Goal: Contribute content: Add original content to the website for others to see

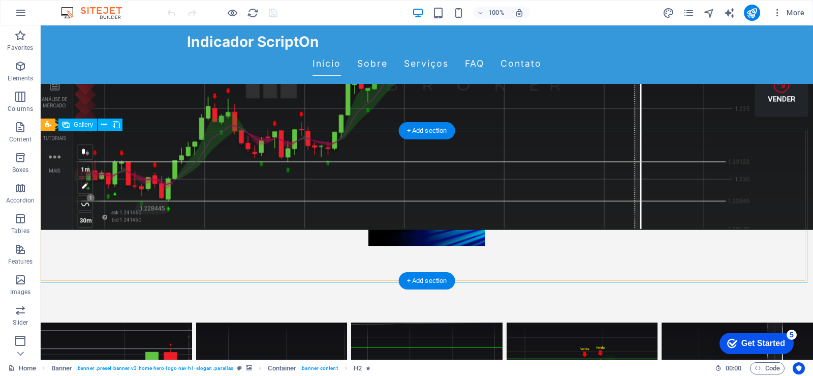
scroll to position [203, 0]
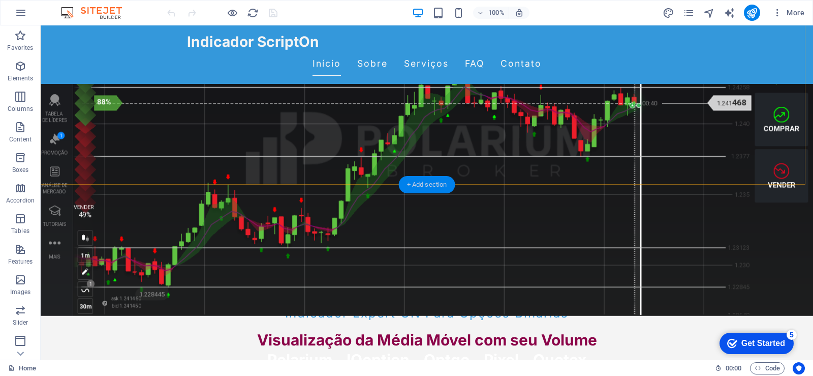
click at [424, 186] on div "+ Add section" at bounding box center [427, 184] width 56 height 17
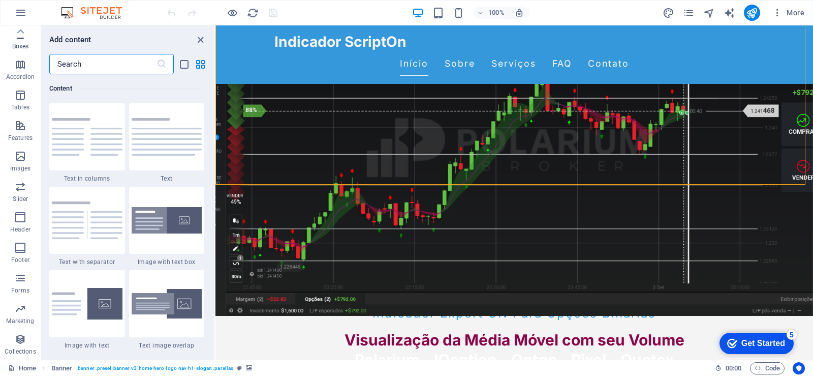
scroll to position [0, 0]
click at [17, 72] on span "Elements" at bounding box center [20, 72] width 41 height 24
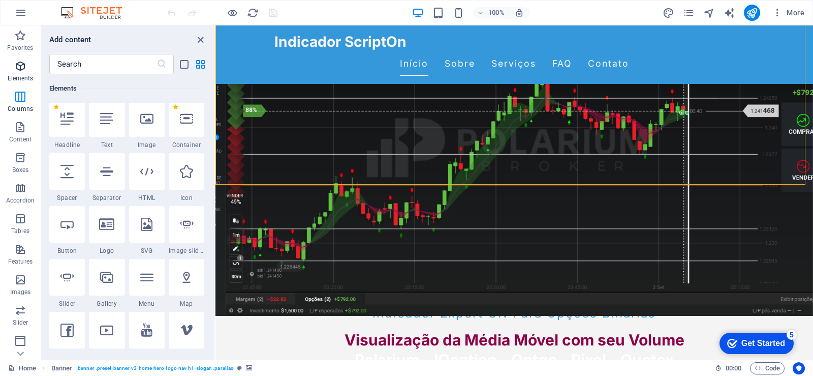
scroll to position [108, 0]
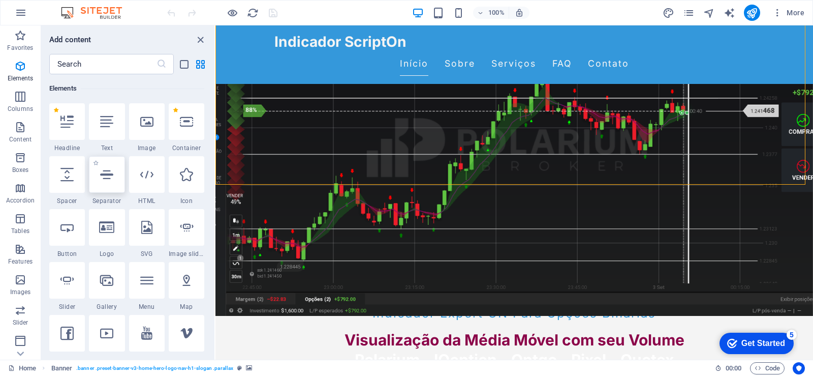
click at [105, 177] on icon at bounding box center [106, 174] width 13 height 13
select select "%"
select select "px"
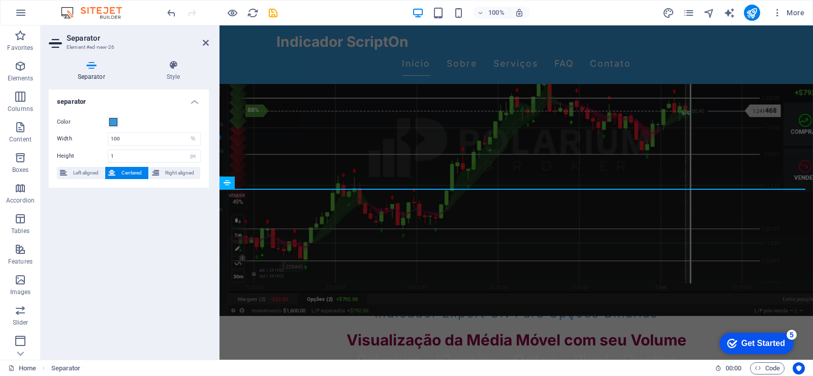
click at [204, 43] on icon at bounding box center [206, 43] width 6 height 8
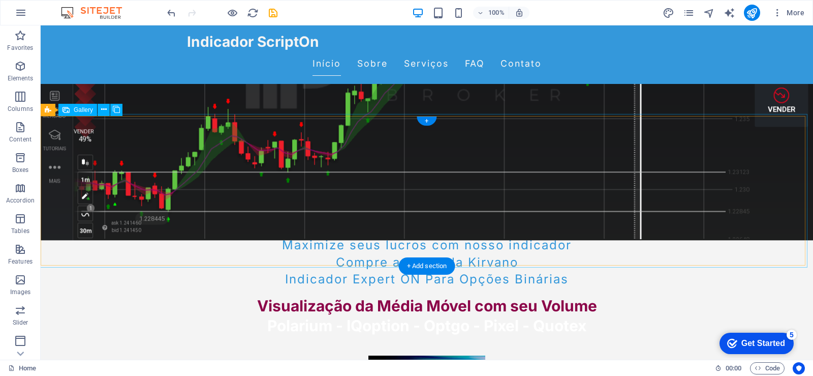
scroll to position [102, 0]
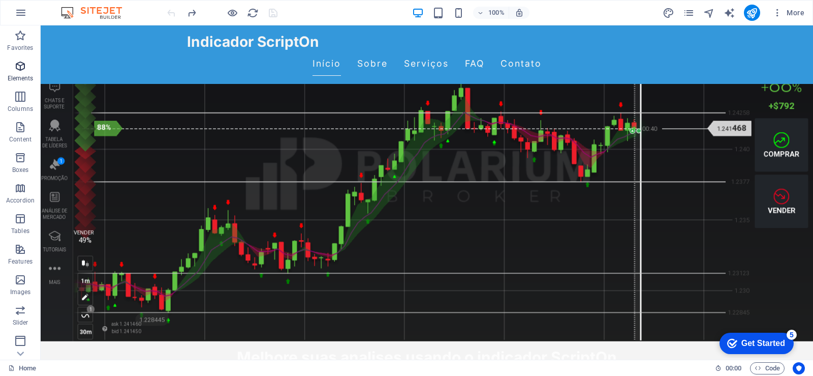
click at [20, 77] on p "Elements" at bounding box center [21, 78] width 26 height 8
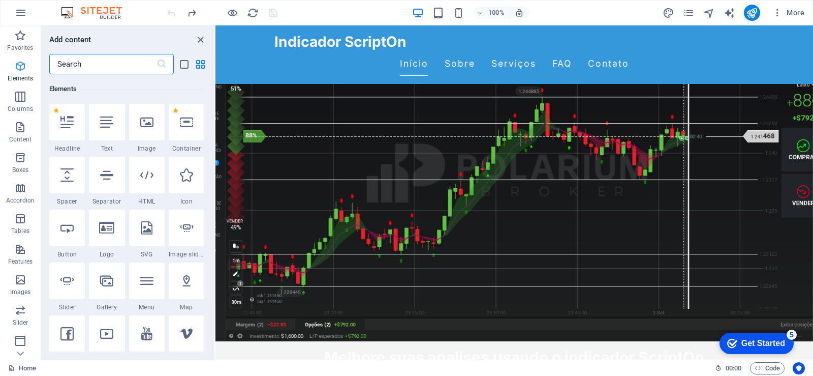
scroll to position [108, 0]
click at [108, 125] on icon at bounding box center [106, 121] width 13 height 13
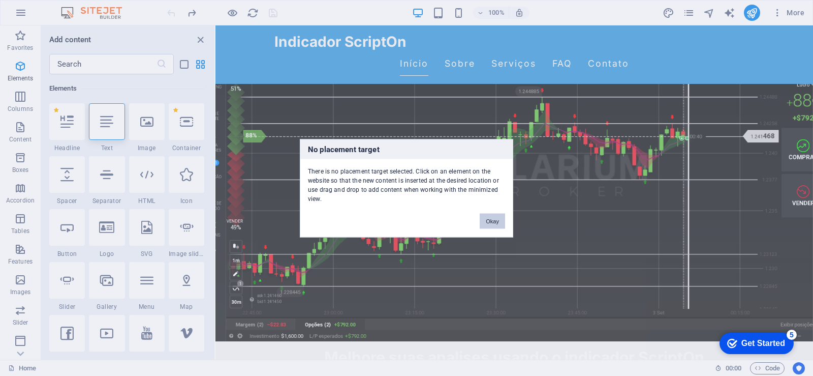
click at [496, 222] on button "Okay" at bounding box center [492, 220] width 25 height 15
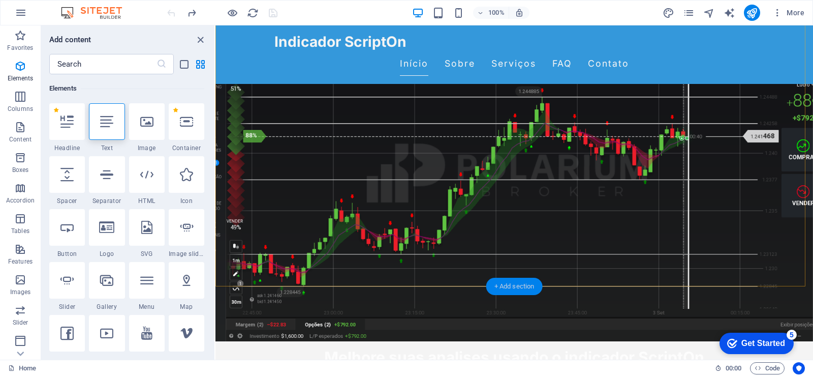
click at [514, 286] on div "+ Add section" at bounding box center [514, 286] width 56 height 17
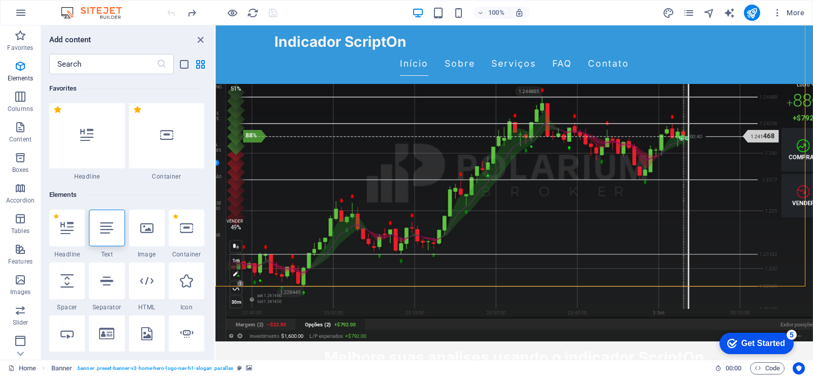
scroll to position [0, 0]
click at [162, 144] on div at bounding box center [167, 136] width 76 height 67
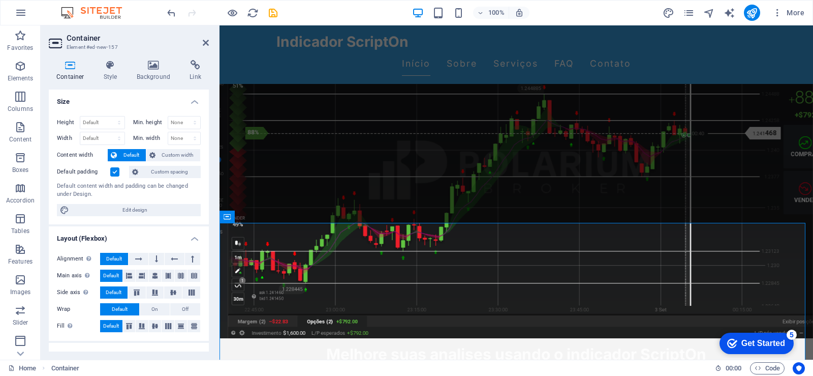
scroll to position [102, 0]
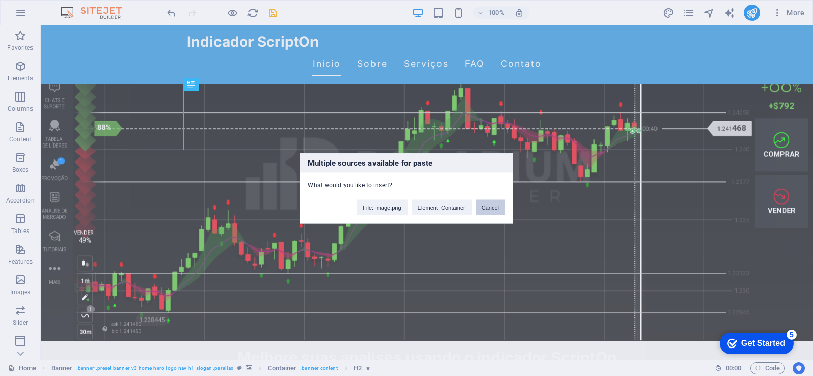
click at [484, 209] on button "Cancel" at bounding box center [490, 206] width 29 height 15
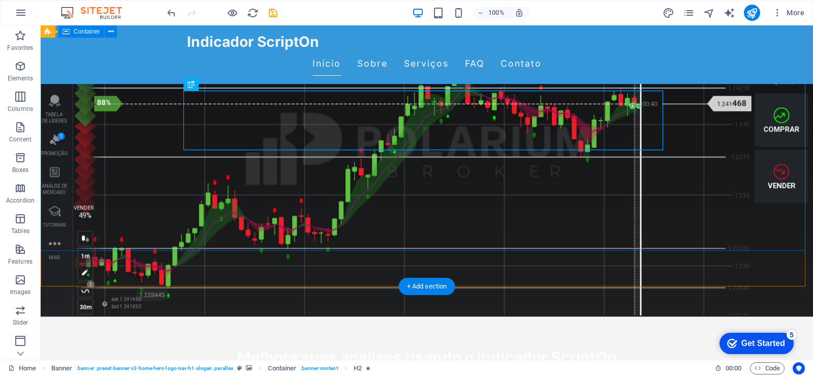
scroll to position [0, 0]
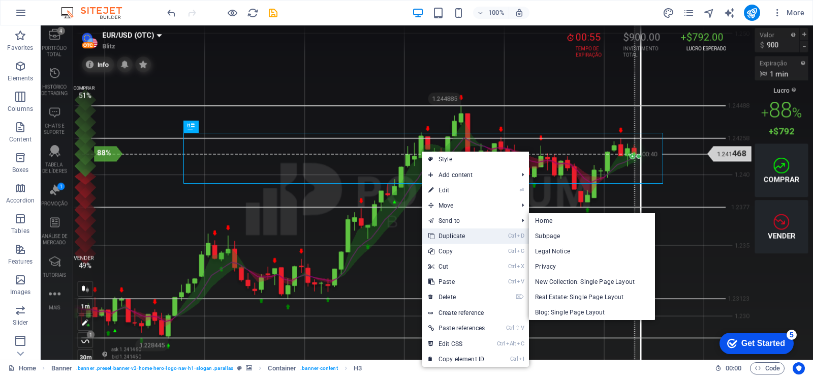
click at [463, 236] on link "Ctrl D Duplicate" at bounding box center [456, 235] width 69 height 15
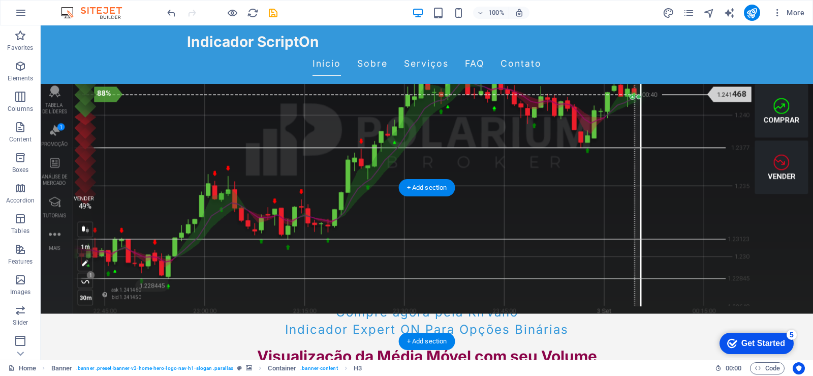
scroll to position [252, 0]
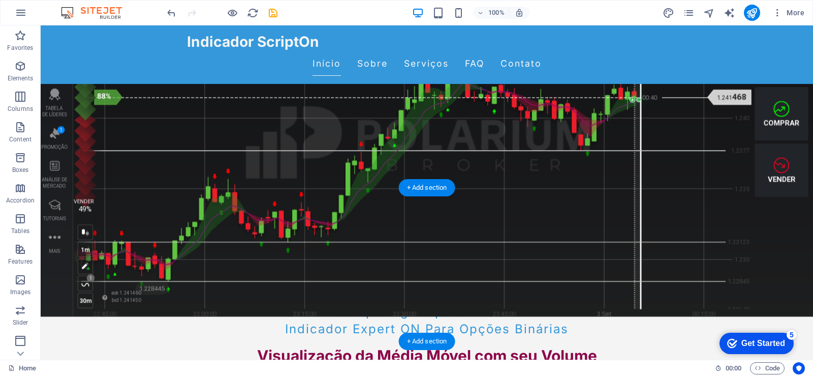
drag, startPoint x: 406, startPoint y: 208, endPoint x: 410, endPoint y: 253, distance: 45.4
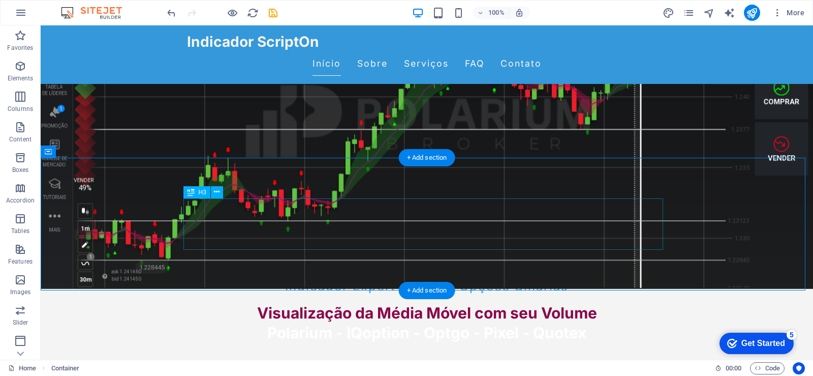
scroll to position [203, 0]
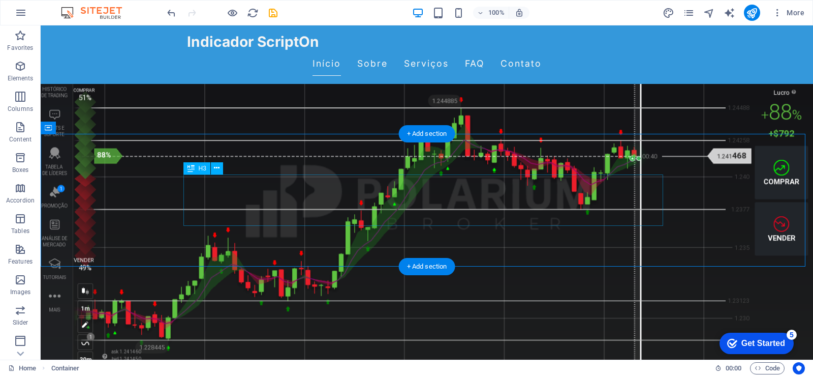
scroll to position [254, 0]
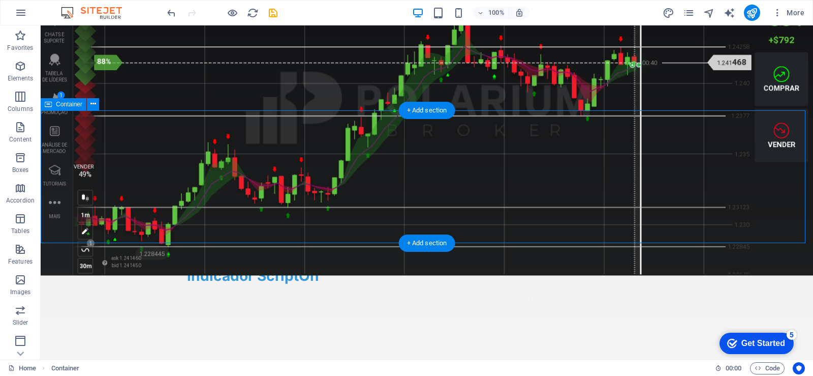
scroll to position [0, 0]
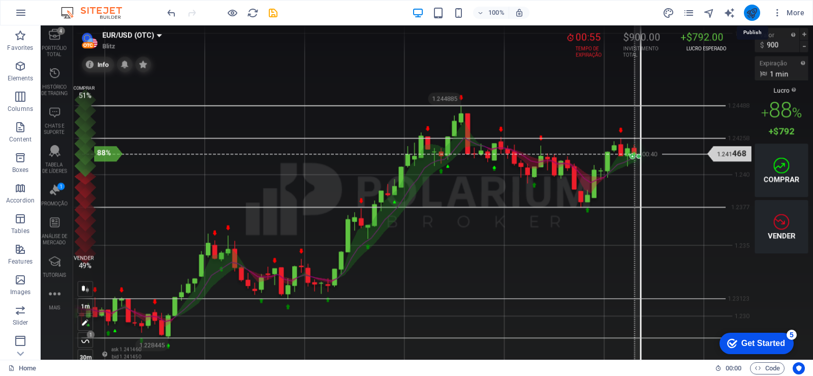
click at [752, 13] on icon "publish" at bounding box center [752, 13] width 12 height 12
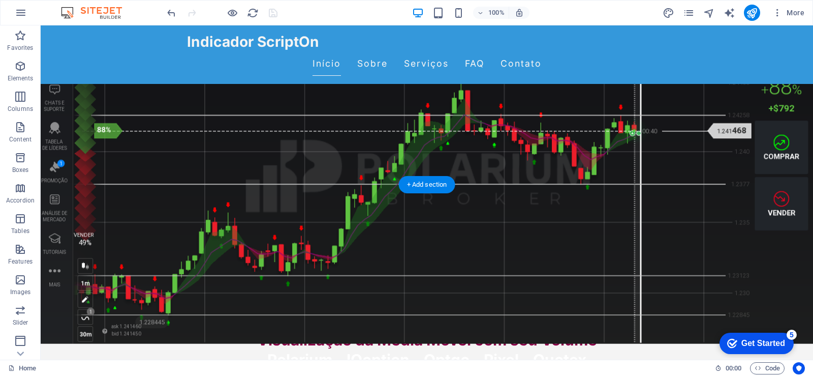
scroll to position [407, 0]
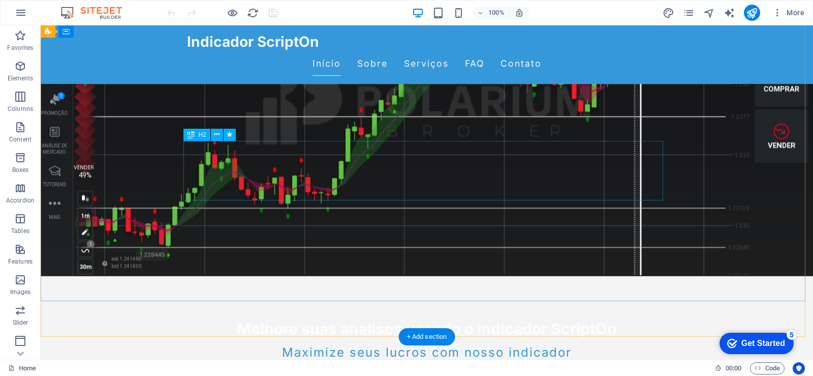
scroll to position [305, 0]
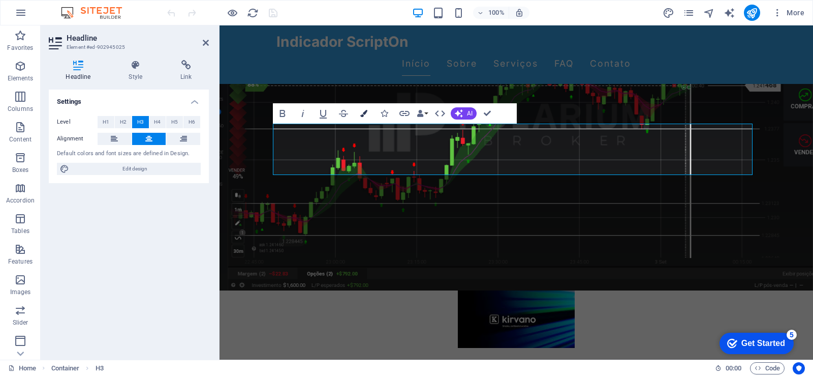
click at [361, 113] on icon "button" at bounding box center [363, 113] width 7 height 7
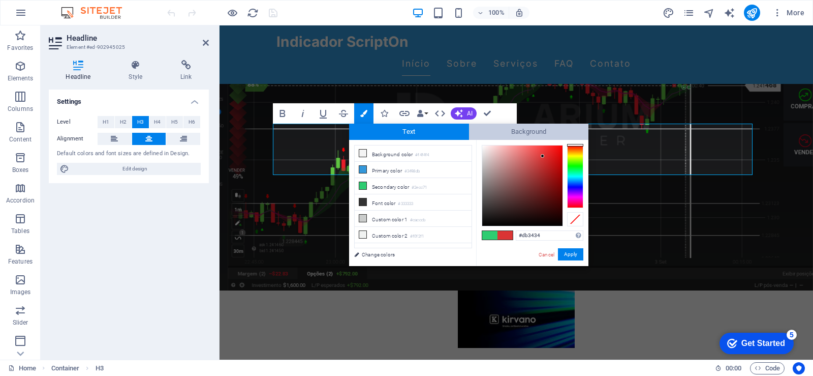
drag, startPoint x: 575, startPoint y: 150, endPoint x: 580, endPoint y: 129, distance: 22.3
click at [580, 129] on div "Text Background less Background color #f4f4f4 Primary color #3498db Secondary c…" at bounding box center [468, 195] width 239 height 142
drag, startPoint x: 560, startPoint y: 147, endPoint x: 570, endPoint y: 137, distance: 14.7
click at [570, 137] on div "Text Background less Background color #f4f4f4 Primary color #3498db Secondary c…" at bounding box center [468, 195] width 239 height 142
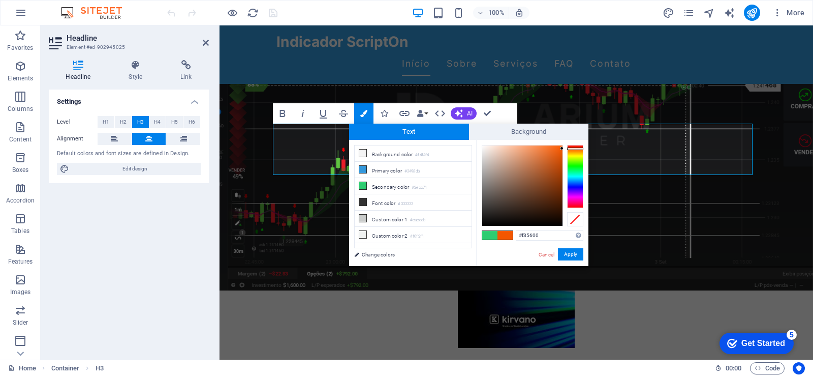
click at [563, 148] on div at bounding box center [562, 148] width 4 height 4
click at [563, 147] on div at bounding box center [562, 147] width 4 height 4
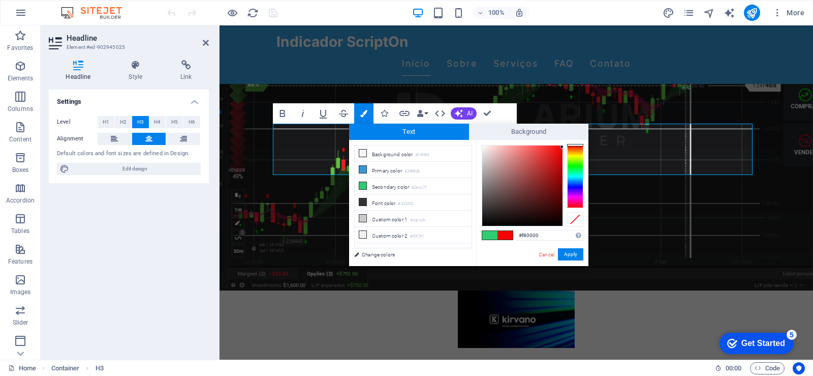
drag, startPoint x: 574, startPoint y: 147, endPoint x: 575, endPoint y: 142, distance: 5.1
click at [575, 142] on div "#f80000 Supported formats #0852ed rgb(8, 82, 237) rgba(8, 82, 237, 90%) hsv(221…" at bounding box center [532, 276] width 112 height 273
click at [575, 146] on div at bounding box center [575, 146] width 16 height 3
click at [571, 254] on button "Apply" at bounding box center [570, 254] width 25 height 12
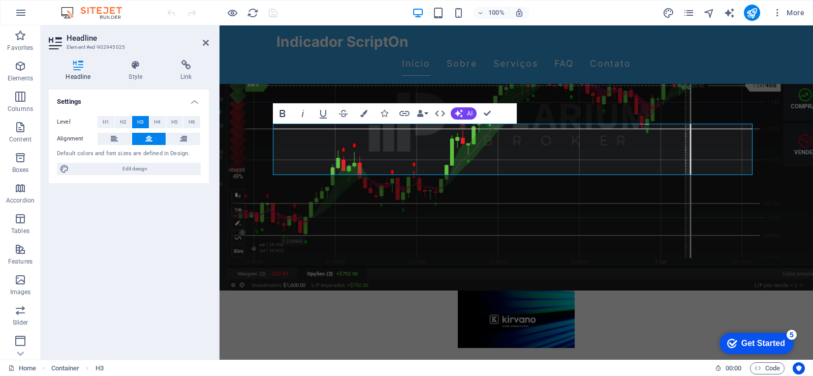
click at [285, 114] on icon "button" at bounding box center [283, 113] width 6 height 7
click at [282, 114] on icon "button" at bounding box center [283, 113] width 12 height 12
click at [361, 114] on icon "button" at bounding box center [363, 113] width 7 height 7
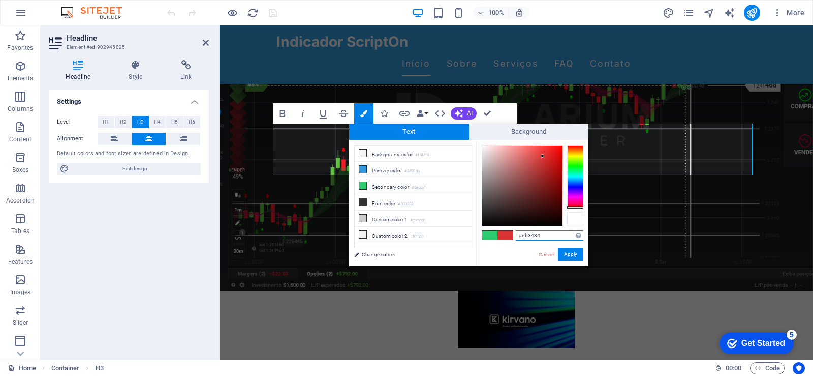
drag, startPoint x: 576, startPoint y: 180, endPoint x: 576, endPoint y: 214, distance: 34.1
click at [576, 214] on div at bounding box center [533, 185] width 102 height 81
click at [574, 206] on div at bounding box center [575, 206] width 16 height 3
click at [507, 235] on span at bounding box center [505, 235] width 15 height 9
drag, startPoint x: 563, startPoint y: 151, endPoint x: 565, endPoint y: 140, distance: 11.5
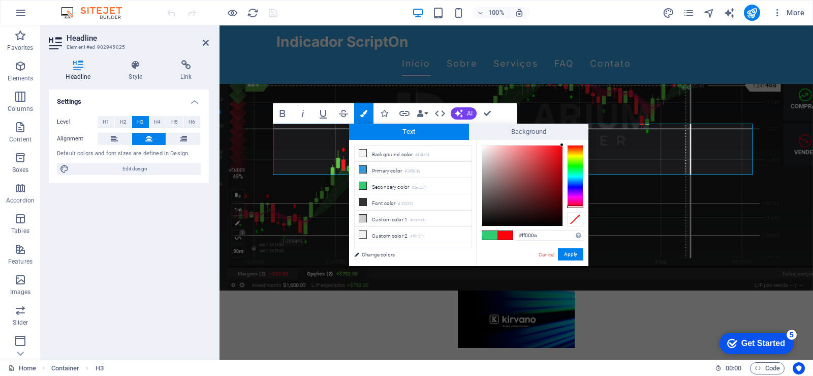
click at [565, 140] on div "#ff000a Supported formats #0852ed rgb(8, 82, 237) rgba(8, 82, 237, 90%) hsv(221…" at bounding box center [532, 276] width 112 height 273
click at [564, 147] on div at bounding box center [533, 185] width 102 height 81
type input "#f3050e"
click at [561, 148] on div at bounding box center [561, 148] width 4 height 4
click at [572, 252] on button "Apply" at bounding box center [570, 254] width 25 height 12
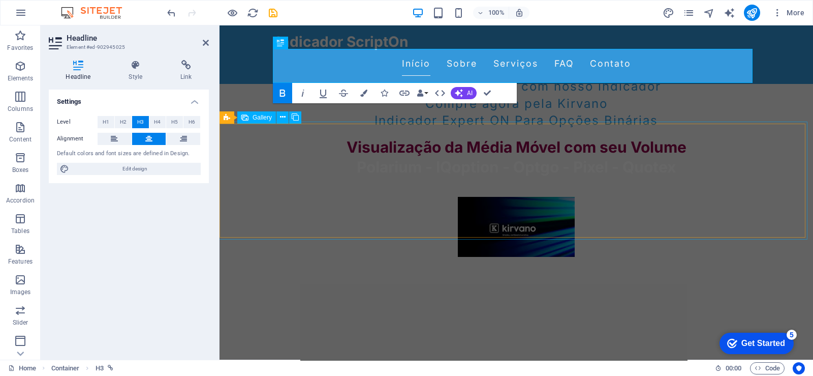
scroll to position [142, 0]
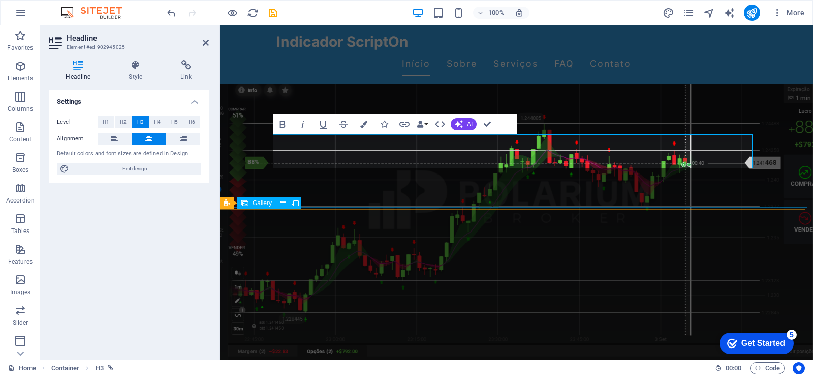
scroll to position [294, 0]
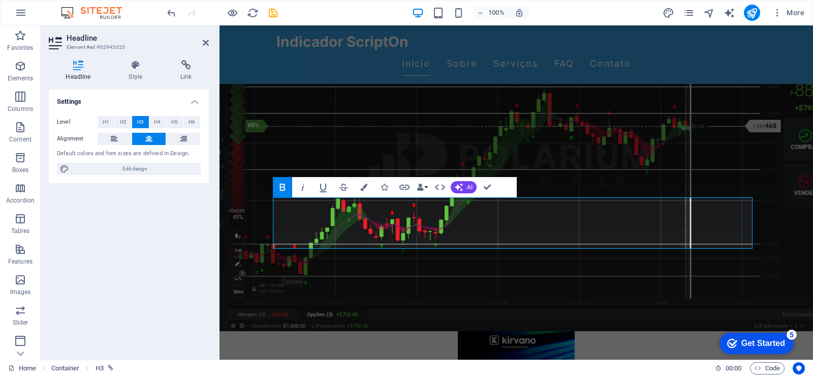
scroll to position [230, 0]
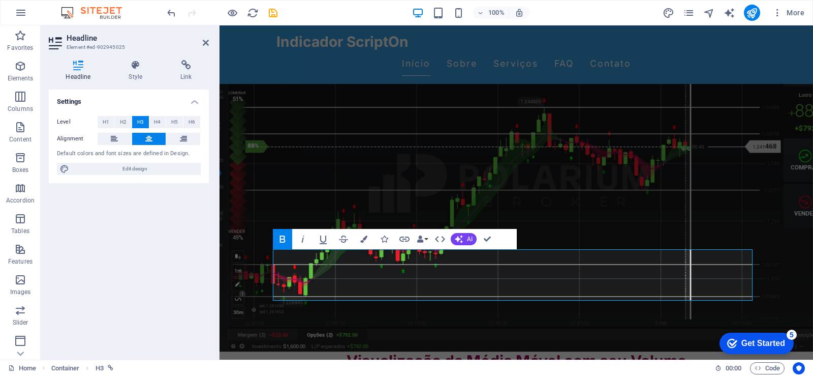
scroll to position [179, 0]
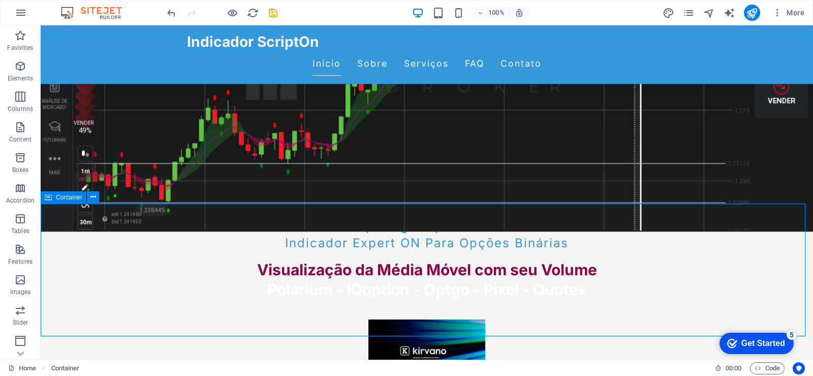
scroll to position [281, 0]
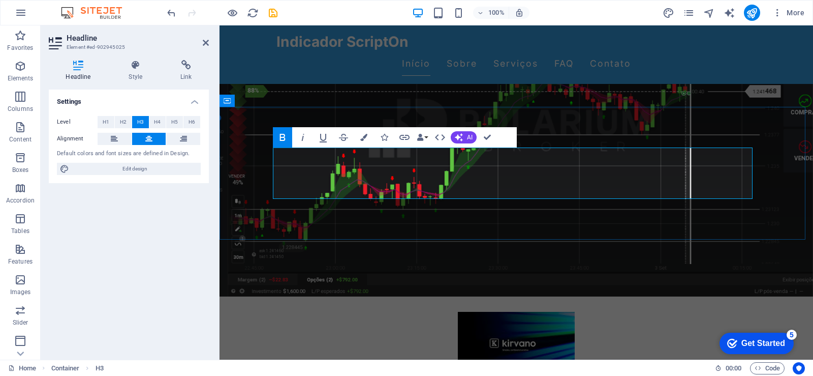
click at [306, 138] on icon "button" at bounding box center [303, 137] width 12 height 12
click at [361, 141] on button "Colors" at bounding box center [363, 137] width 19 height 20
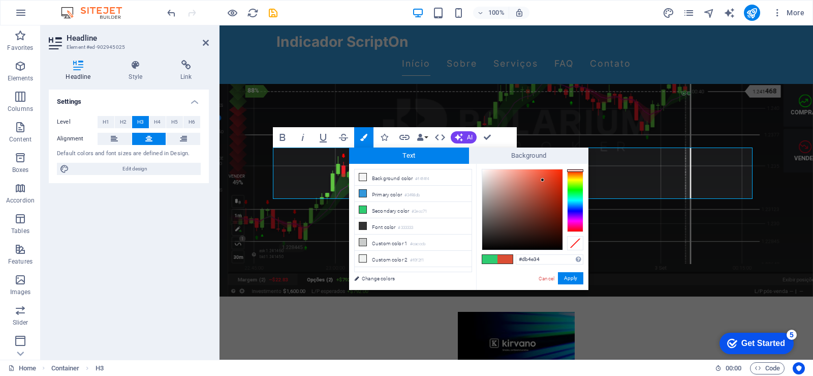
click at [577, 170] on div at bounding box center [575, 200] width 16 height 63
type input "#ed3715"
click at [555, 174] on div at bounding box center [522, 209] width 80 height 80
click at [568, 276] on button "Apply" at bounding box center [570, 278] width 25 height 12
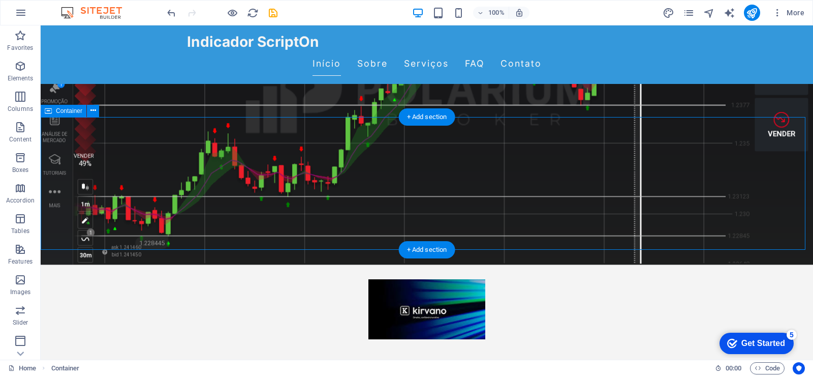
scroll to position [332, 0]
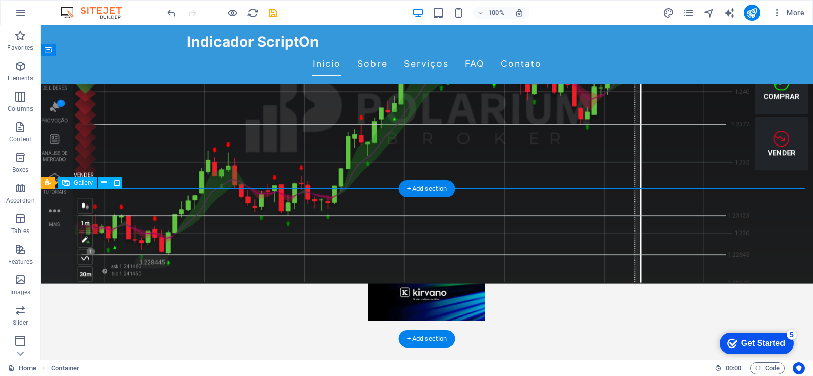
select select "4"
select select "px"
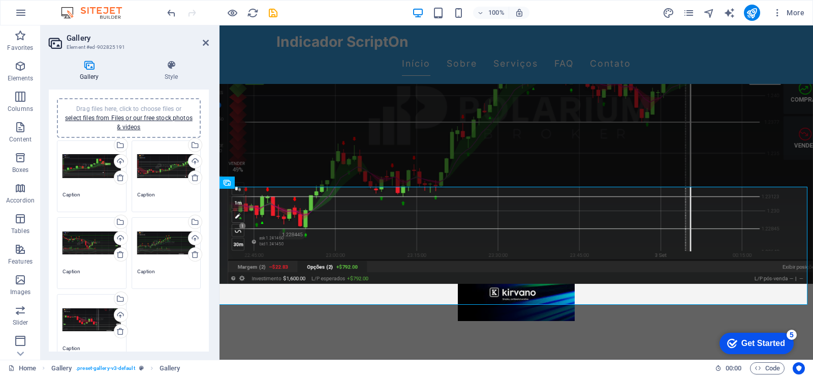
scroll to position [0, 0]
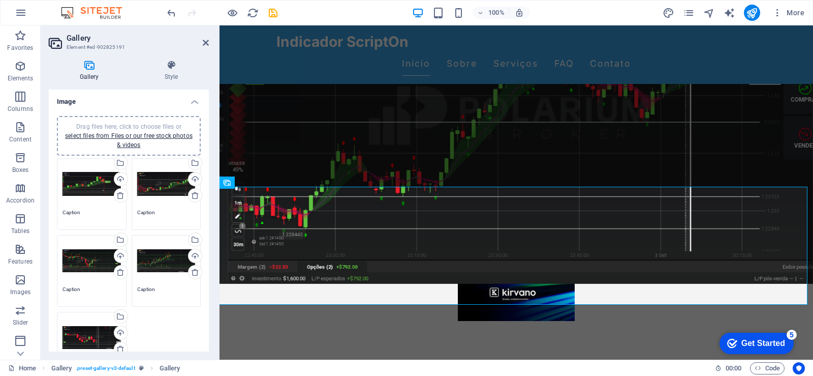
click at [86, 340] on div "Drag files here, click to choose files or select files from Files or our free s…" at bounding box center [92, 337] width 58 height 41
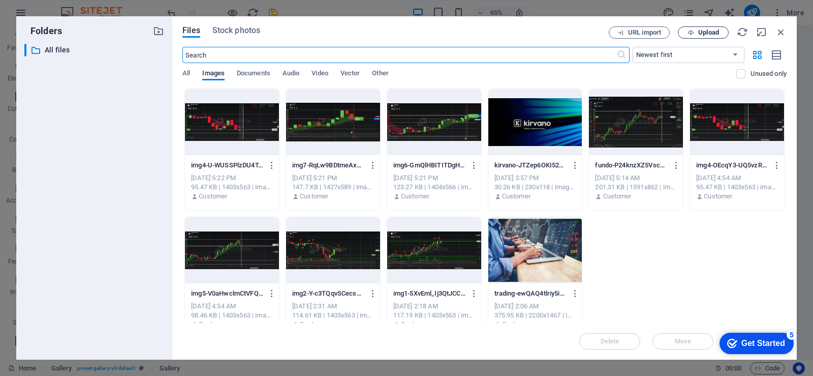
click at [717, 29] on span "Upload" at bounding box center [708, 32] width 21 height 6
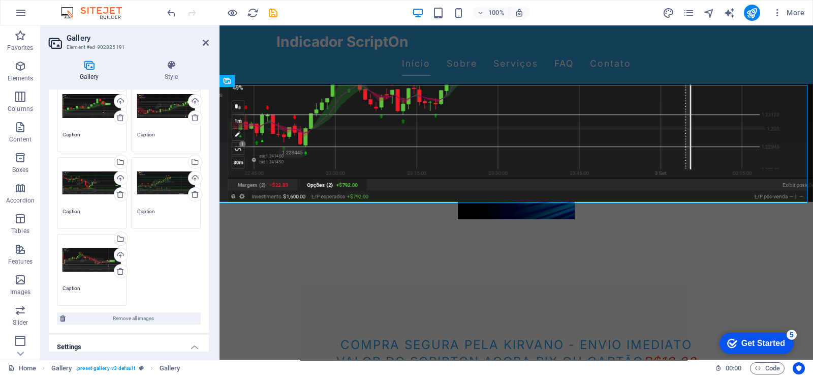
scroll to position [51, 0]
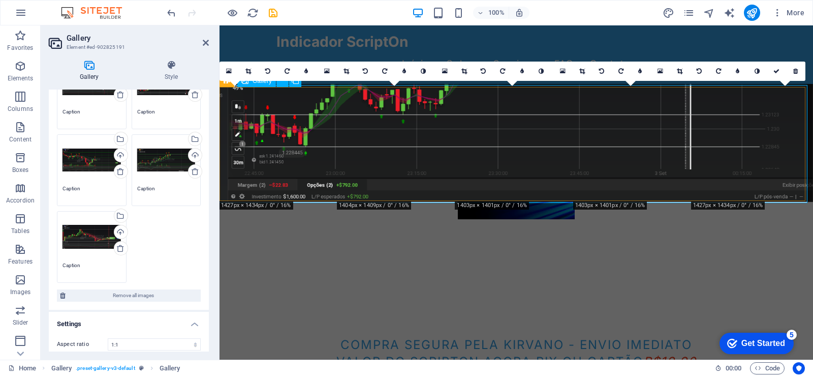
scroll to position [102, 0]
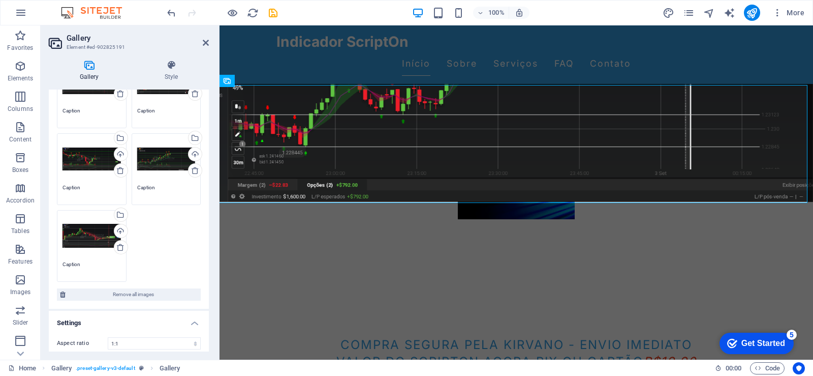
scroll to position [0, 0]
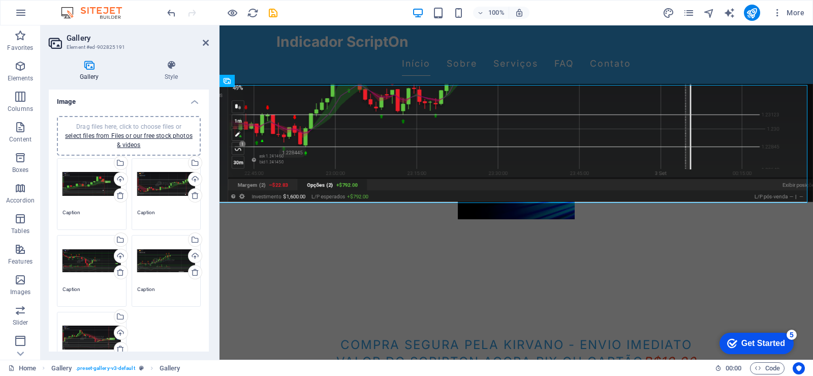
click at [83, 188] on div "Drag files here, click to choose files or select files from Files or our free s…" at bounding box center [92, 184] width 58 height 41
click at [83, 188] on body "[DOMAIN_NAME] Home Favorites Elements Columns Content Boxes Accordion Tables Fe…" at bounding box center [406, 188] width 813 height 376
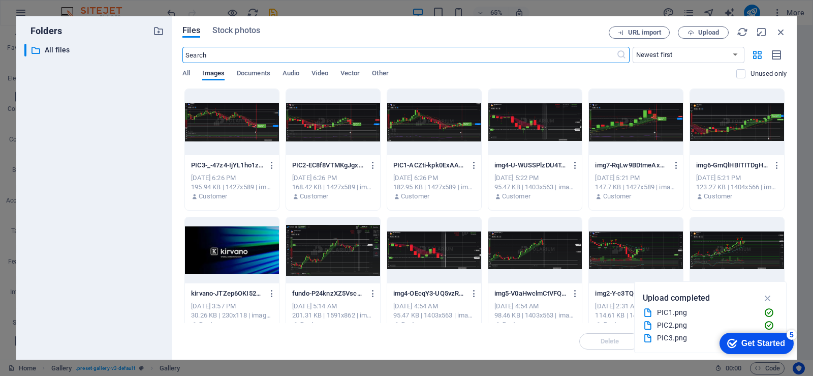
click at [240, 124] on div at bounding box center [232, 122] width 94 height 66
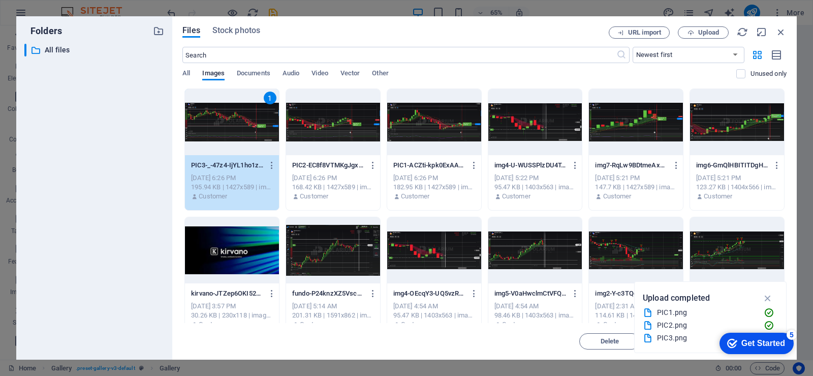
click at [240, 124] on div "1" at bounding box center [232, 122] width 94 height 66
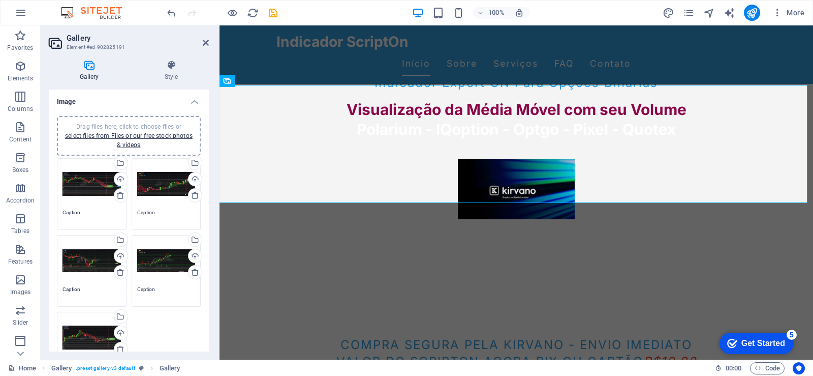
click at [159, 188] on div "Drag files here, click to choose files or select files from Files or our free s…" at bounding box center [166, 184] width 58 height 41
click at [159, 188] on body "[DOMAIN_NAME] Home Favorites Elements Columns Content Boxes Accordion Tables Fe…" at bounding box center [406, 188] width 813 height 376
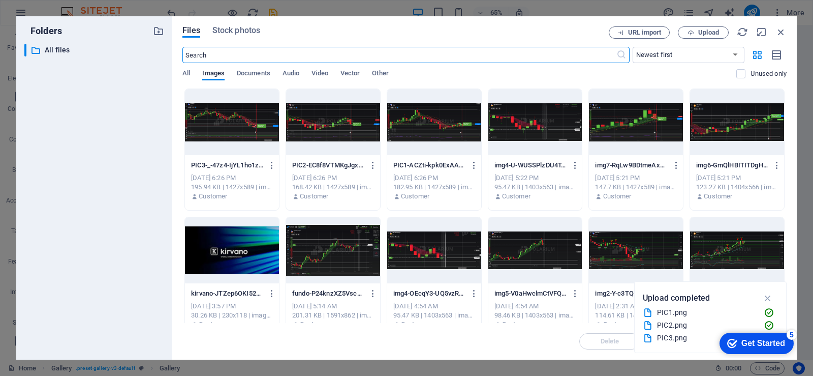
click at [339, 123] on div at bounding box center [333, 122] width 94 height 66
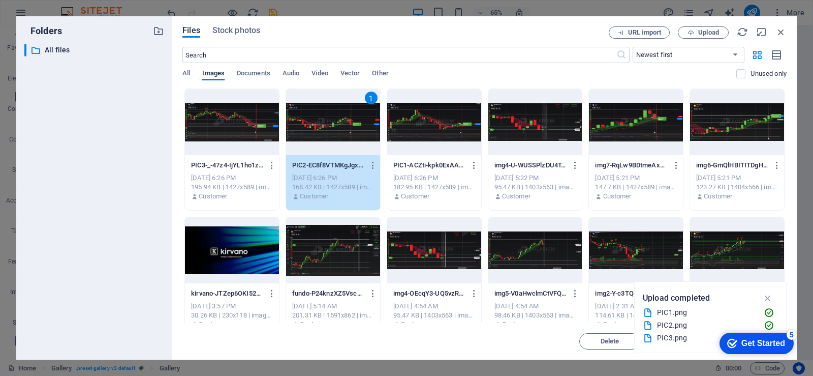
click at [339, 123] on div "1" at bounding box center [333, 122] width 94 height 66
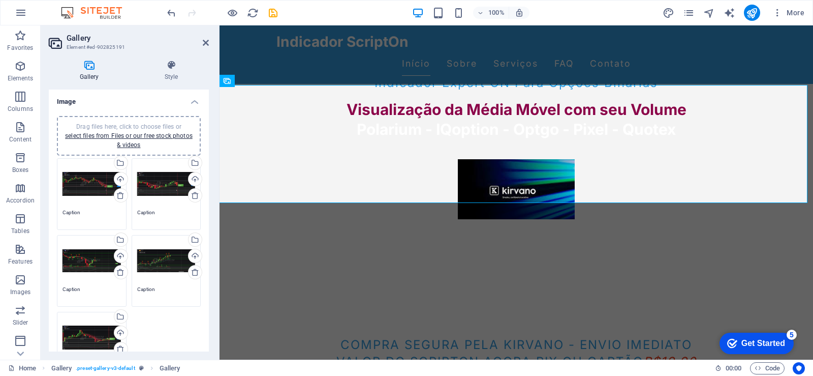
click at [93, 262] on div "Drag files here, click to choose files or select files from Files or our free s…" at bounding box center [92, 260] width 58 height 41
click at [93, 262] on body "[DOMAIN_NAME] Home Favorites Elements Columns Content Boxes Accordion Tables Fe…" at bounding box center [406, 188] width 813 height 376
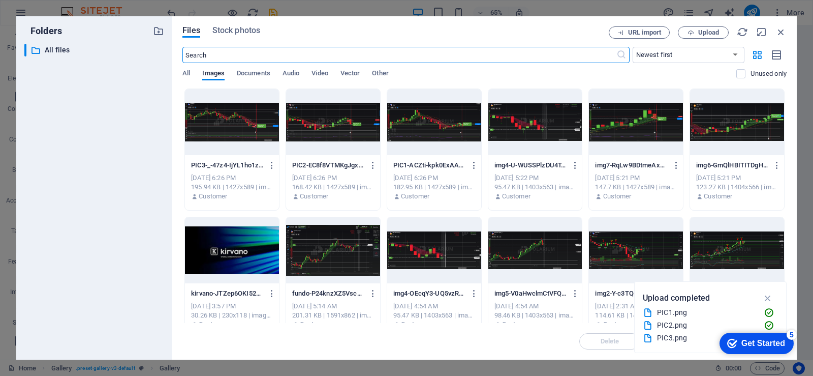
click at [423, 128] on div at bounding box center [434, 122] width 94 height 66
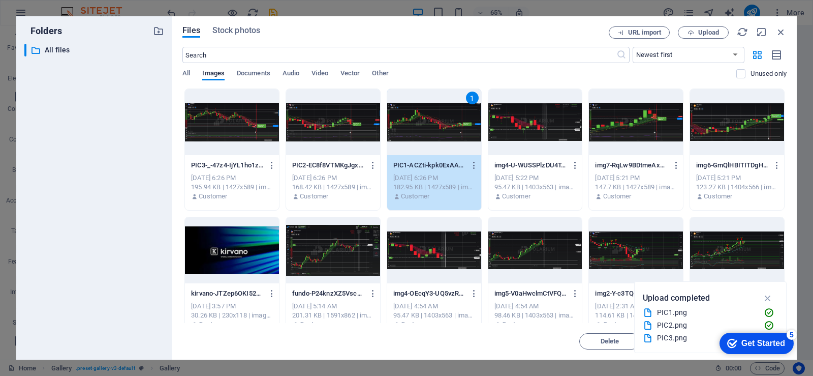
click at [423, 128] on div "1" at bounding box center [434, 122] width 94 height 66
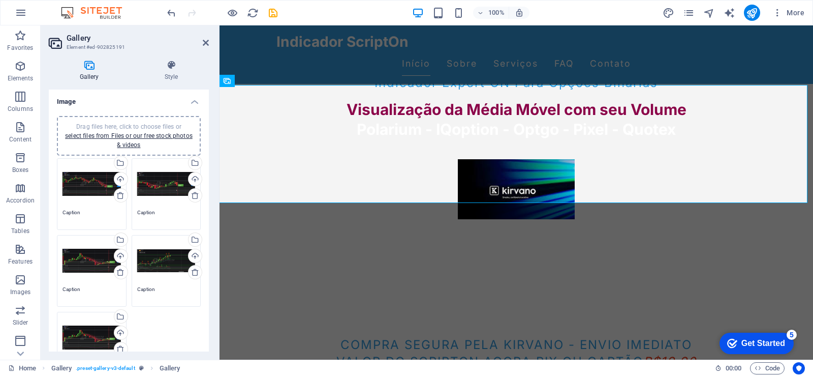
click at [164, 261] on div "Drag files here, click to choose files or select files from Files or our free s…" at bounding box center [166, 260] width 58 height 41
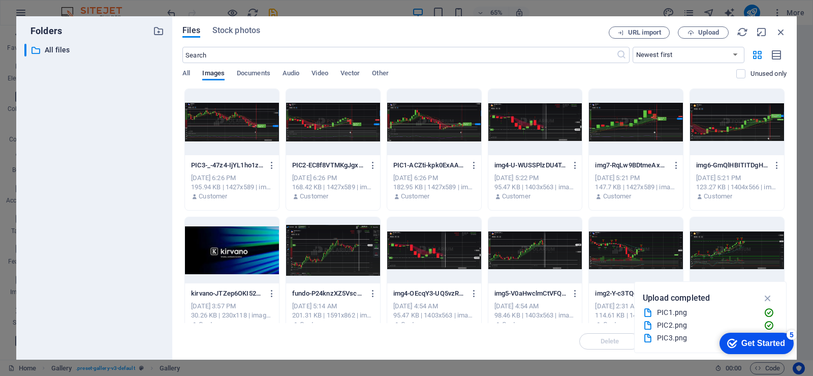
click at [647, 121] on div at bounding box center [636, 122] width 94 height 66
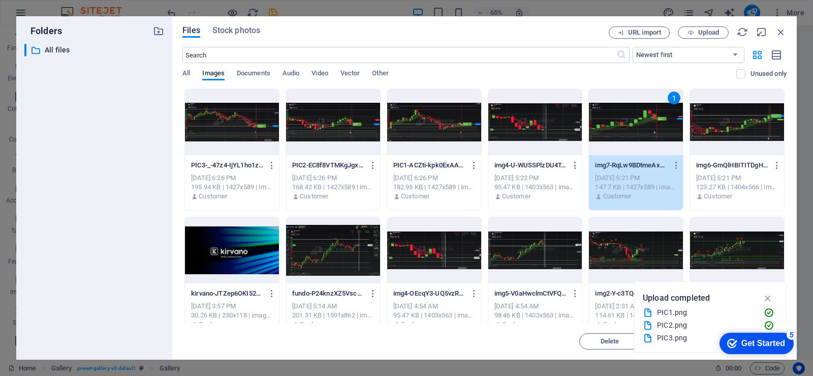
click at [647, 121] on div "1" at bounding box center [636, 122] width 94 height 66
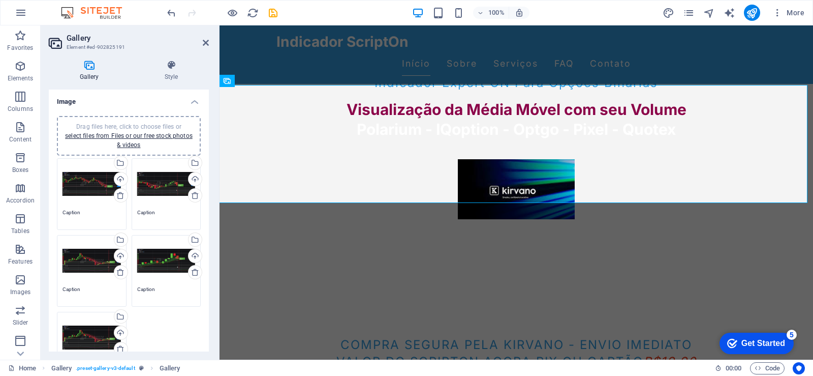
click at [99, 337] on div "Drag files here, click to choose files or select files from Files or our free s…" at bounding box center [92, 337] width 58 height 41
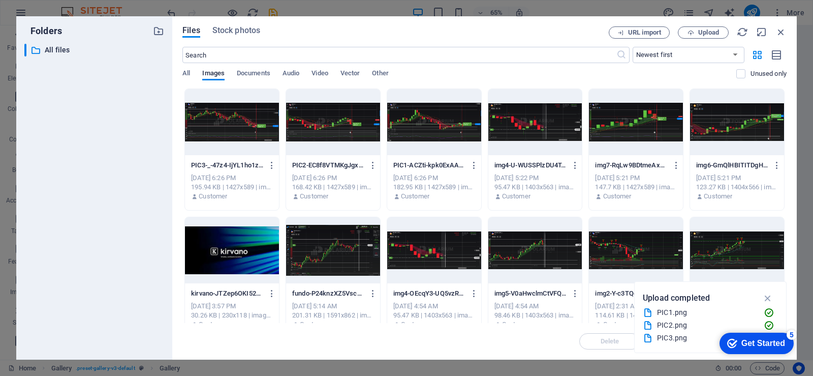
click at [727, 118] on div at bounding box center [737, 122] width 94 height 66
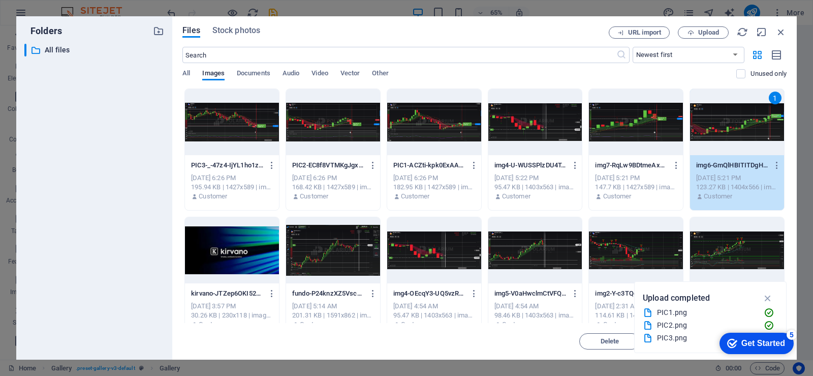
click at [727, 118] on div "1" at bounding box center [737, 122] width 94 height 66
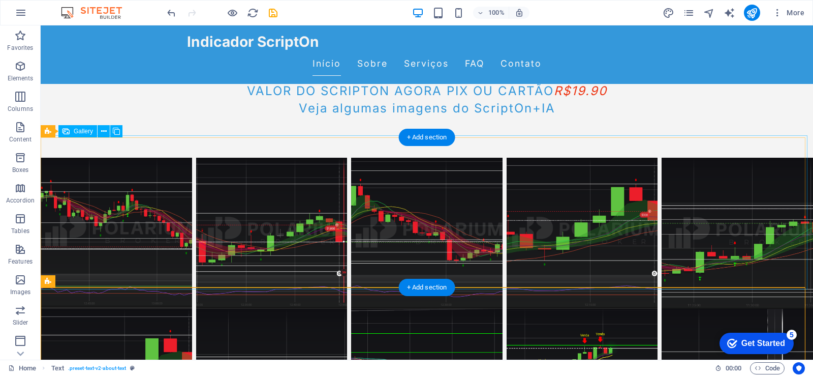
scroll to position [501, 0]
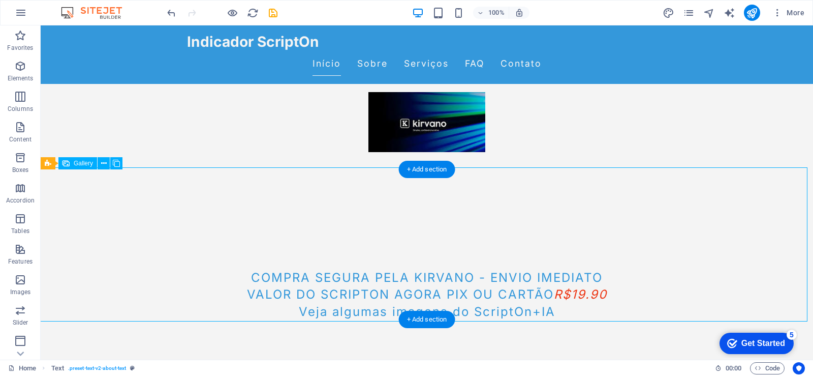
select select "4"
select select "px"
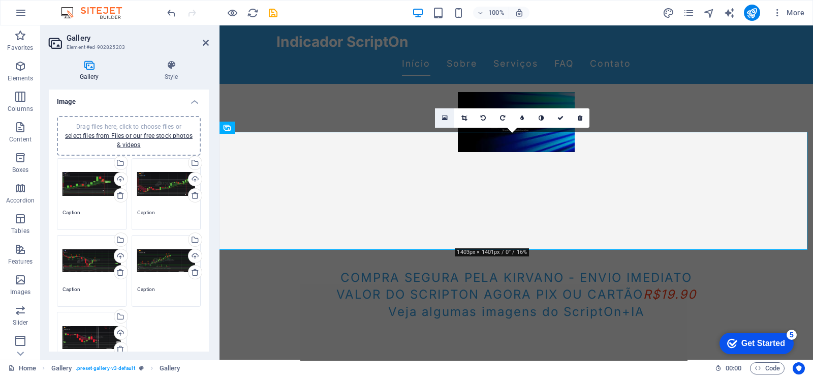
click at [441, 120] on link at bounding box center [444, 117] width 19 height 19
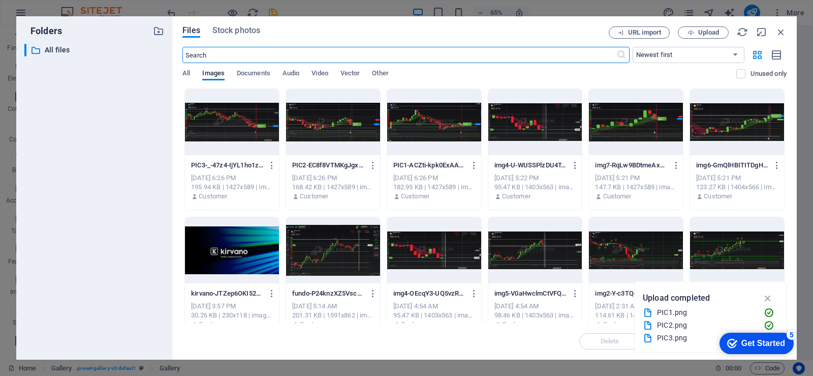
click at [443, 255] on div at bounding box center [434, 250] width 94 height 66
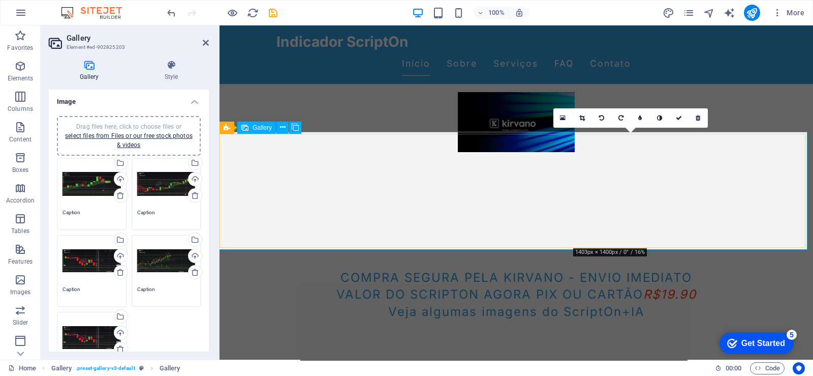
click at [562, 120] on icon at bounding box center [563, 117] width 6 height 7
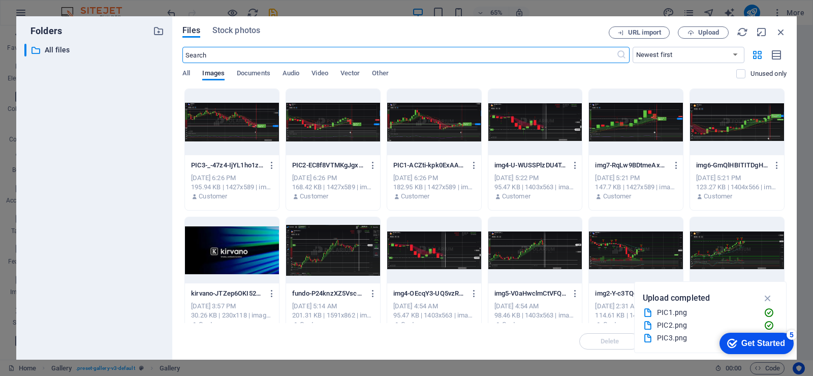
click at [718, 126] on div at bounding box center [737, 122] width 94 height 66
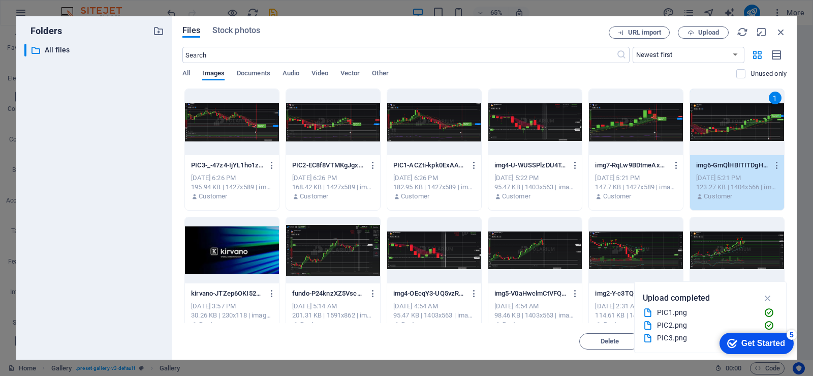
click at [718, 126] on div "1" at bounding box center [737, 122] width 94 height 66
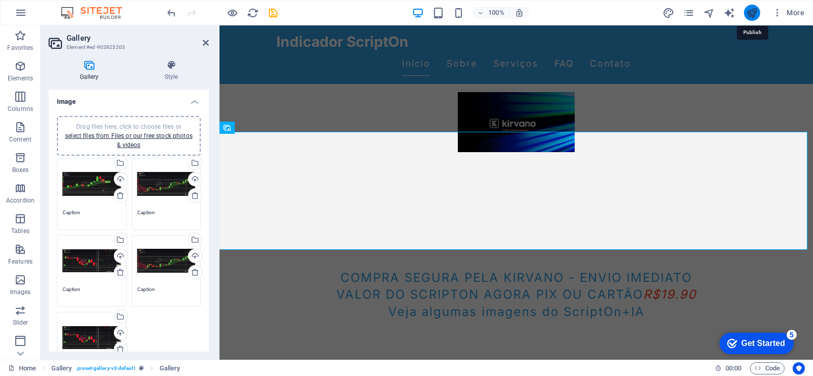
click at [752, 14] on icon "publish" at bounding box center [752, 13] width 12 height 12
